Goal: Task Accomplishment & Management: Complete application form

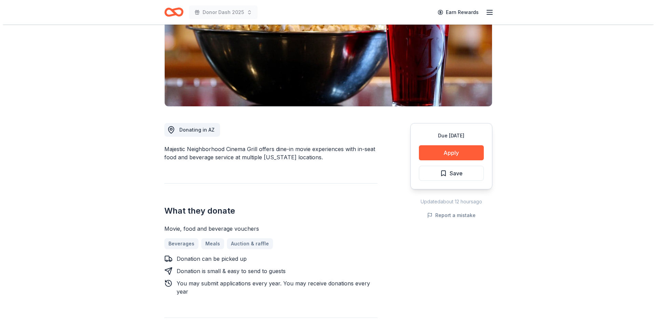
scroll to position [102, 0]
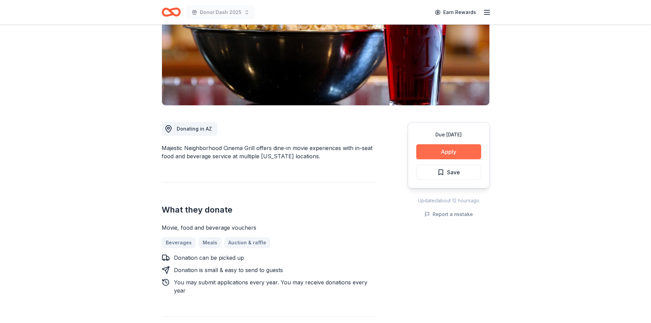
click at [430, 151] on button "Apply" at bounding box center [448, 151] width 65 height 15
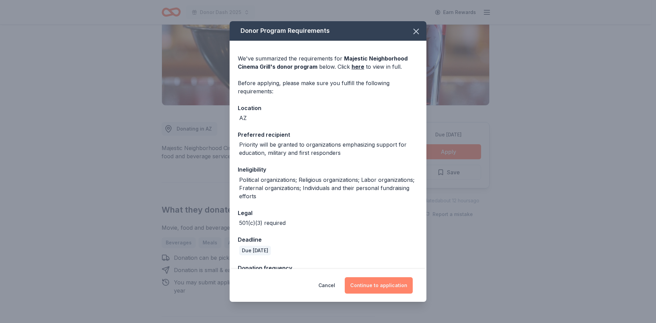
click at [370, 282] on button "Continue to application" at bounding box center [379, 285] width 68 height 16
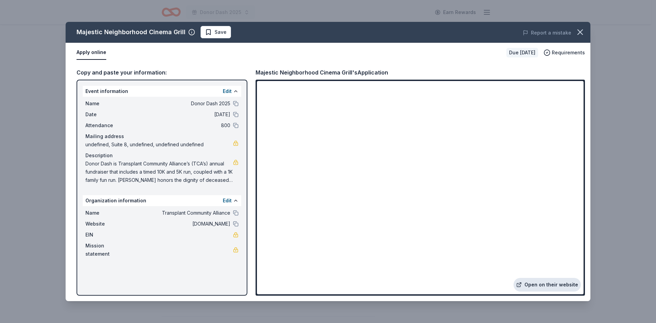
click at [542, 284] on link "Open on their website" at bounding box center [546, 285] width 67 height 14
click at [212, 32] on span "Save" at bounding box center [216, 32] width 22 height 8
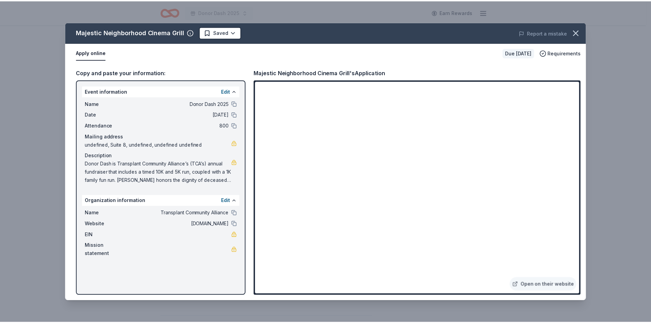
scroll to position [0, 0]
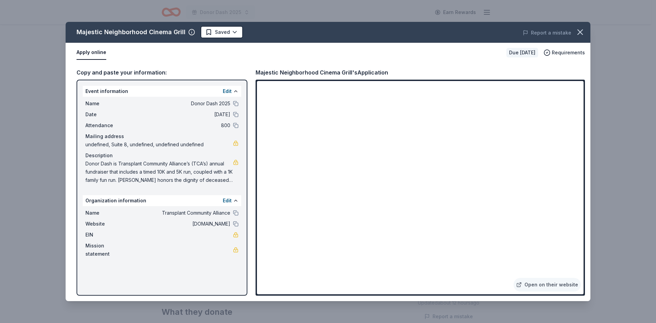
click at [212, 32] on html "Donor Dash 2025 Earn Rewards Due in 54 days Share Majestic Neighborhood Cinema …" at bounding box center [328, 161] width 656 height 323
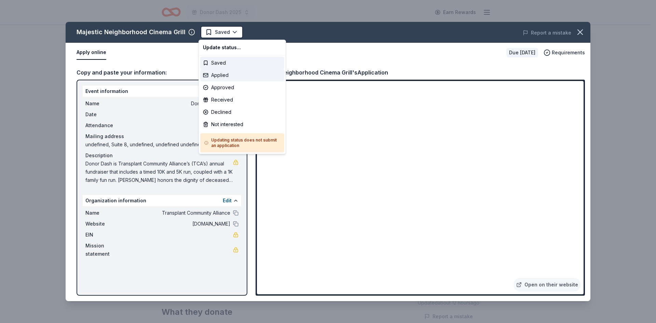
click at [220, 75] on div "Applied" at bounding box center [242, 75] width 84 height 12
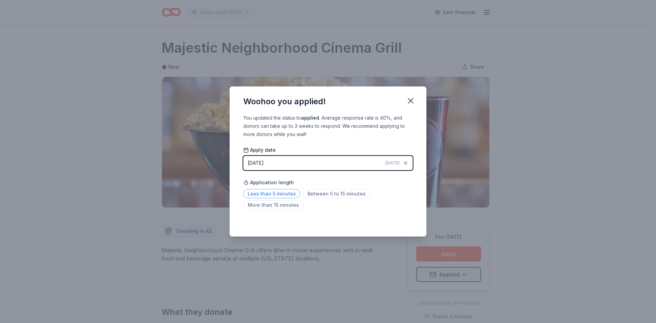
click at [288, 193] on span "Less than 5 minutes" at bounding box center [271, 193] width 57 height 9
click at [411, 102] on icon "button" at bounding box center [410, 100] width 5 height 5
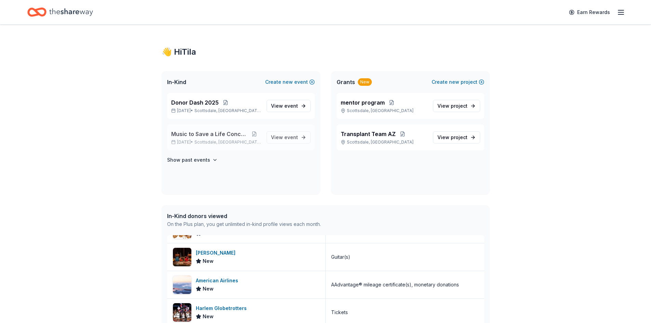
scroll to position [136, 0]
click at [64, 11] on icon "Home" at bounding box center [71, 12] width 44 height 14
click at [283, 108] on span "View event" at bounding box center [284, 106] width 27 height 8
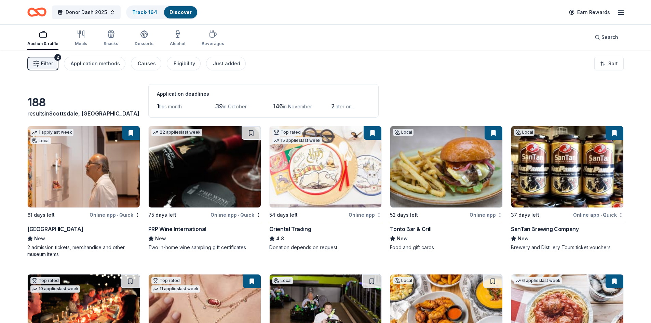
click at [419, 186] on img at bounding box center [446, 166] width 112 height 81
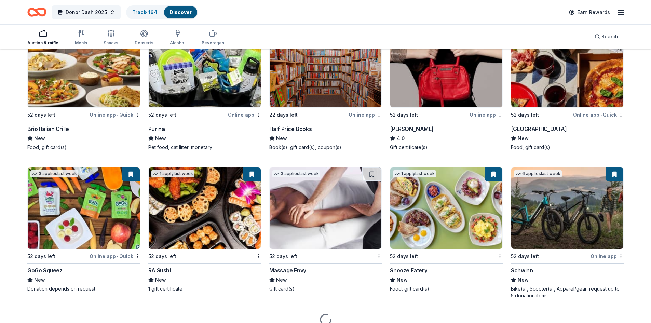
scroll to position [3633, 0]
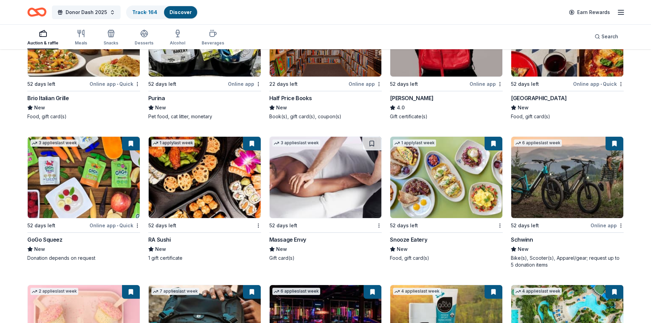
click at [400, 239] on div "Snooze Eatery" at bounding box center [408, 239] width 37 height 8
click at [496, 143] on button at bounding box center [493, 144] width 18 height 14
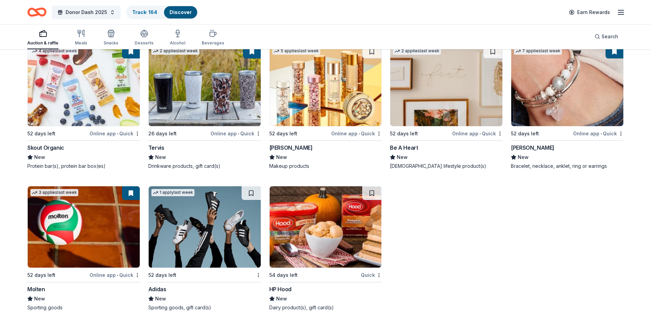
scroll to position [5343, 0]
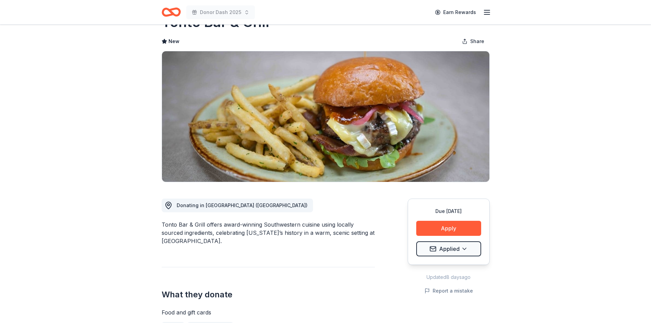
scroll to position [32, 0]
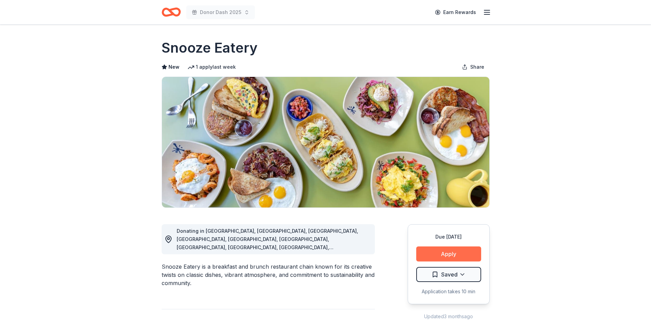
click at [456, 252] on button "Apply" at bounding box center [448, 253] width 65 height 15
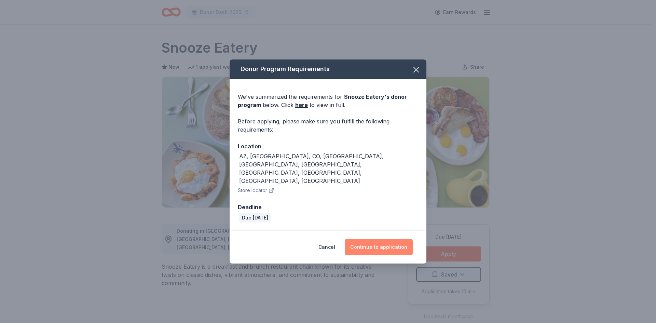
click at [384, 239] on button "Continue to application" at bounding box center [379, 247] width 68 height 16
